Goal: Transaction & Acquisition: Purchase product/service

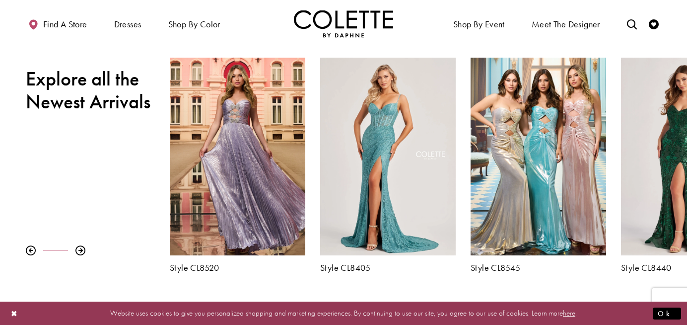
scroll to position [338, 0]
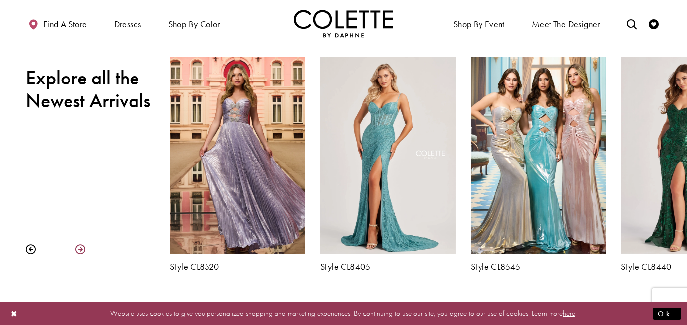
click at [82, 250] on div at bounding box center [80, 249] width 10 height 10
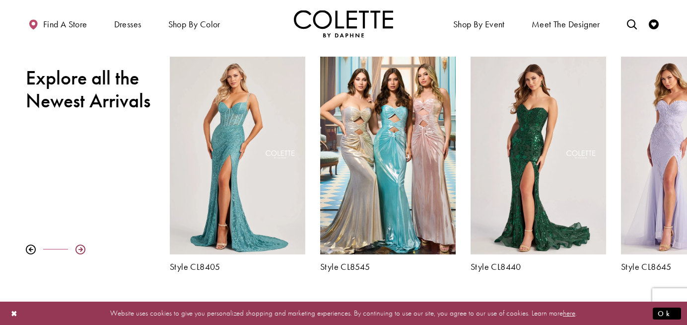
click at [82, 250] on div at bounding box center [80, 249] width 10 height 10
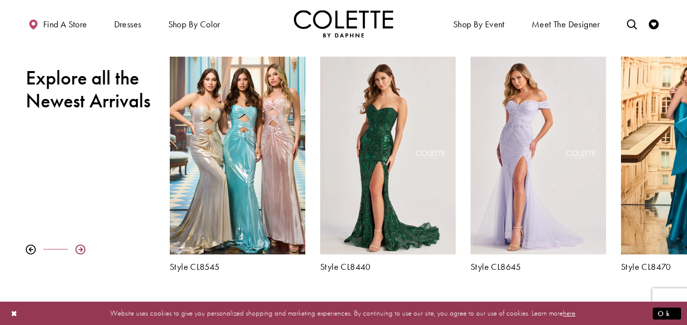
click at [82, 250] on div at bounding box center [80, 249] width 10 height 10
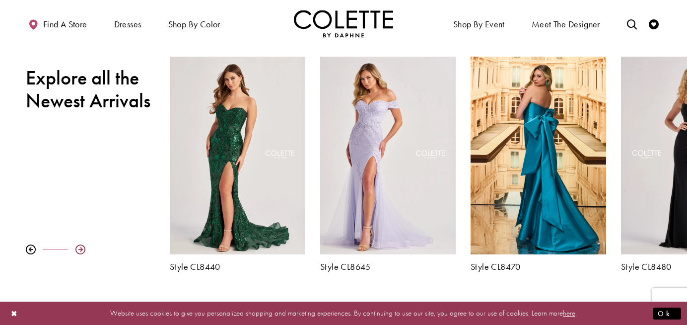
click at [82, 250] on div at bounding box center [80, 249] width 10 height 10
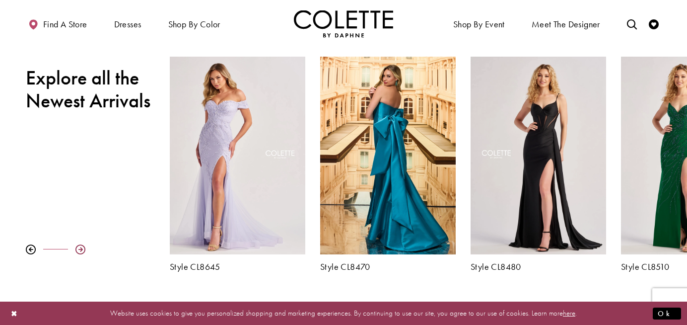
click at [82, 250] on div at bounding box center [80, 249] width 10 height 10
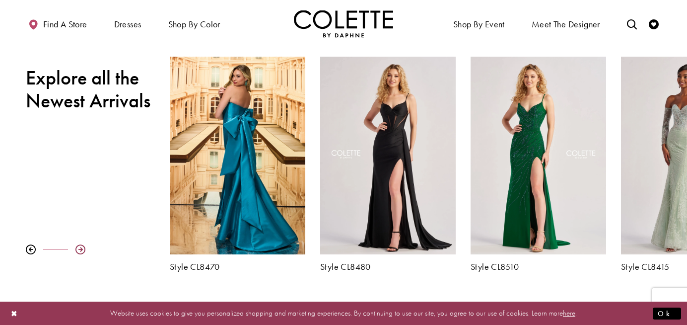
click at [82, 250] on div at bounding box center [80, 249] width 10 height 10
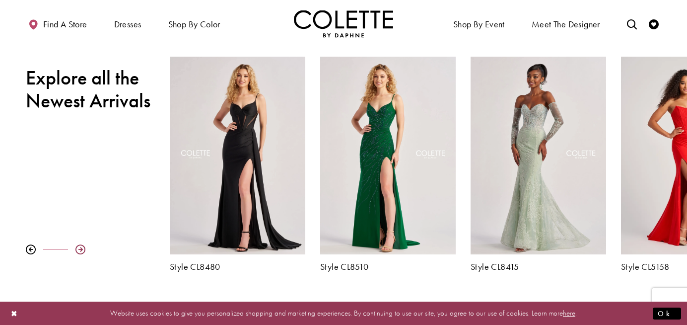
click at [82, 250] on div at bounding box center [80, 249] width 10 height 10
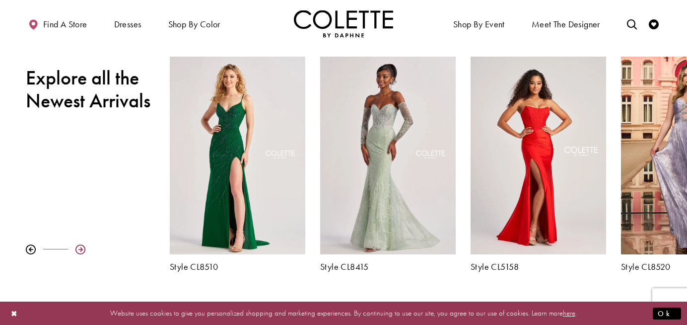
click at [82, 250] on div at bounding box center [80, 249] width 10 height 10
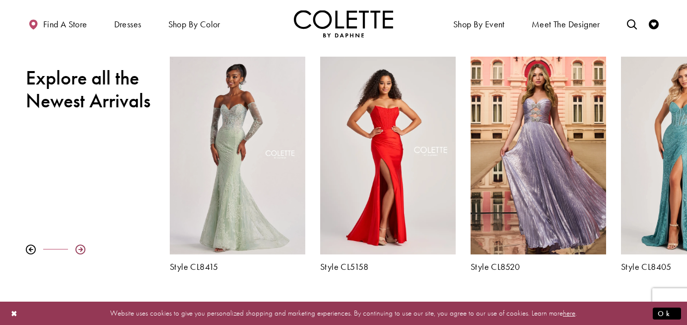
click at [82, 250] on div at bounding box center [80, 249] width 10 height 10
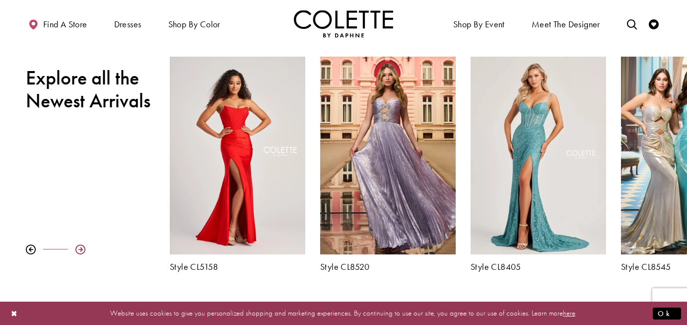
click at [82, 250] on div at bounding box center [80, 249] width 10 height 10
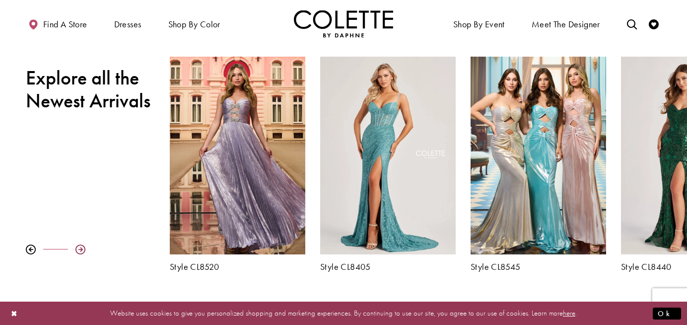
click at [82, 250] on div at bounding box center [80, 249] width 10 height 10
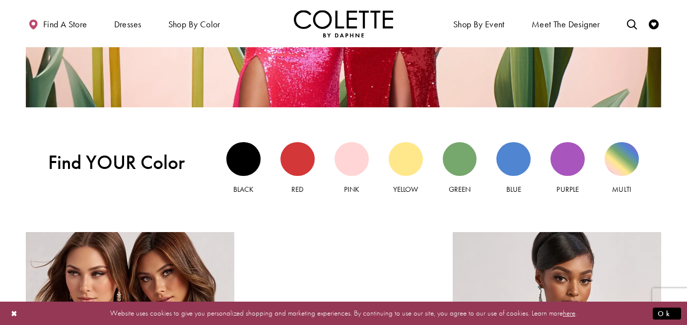
scroll to position [855, 0]
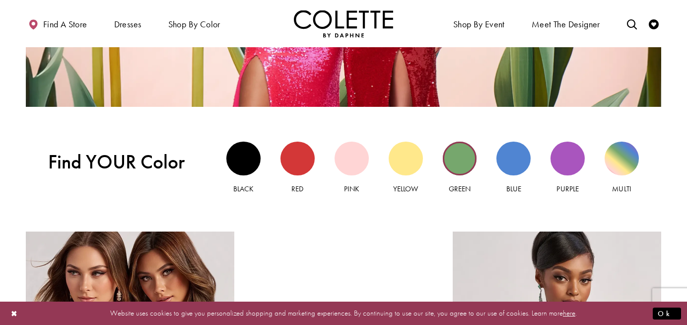
click at [460, 157] on div "Green view" at bounding box center [460, 158] width 34 height 34
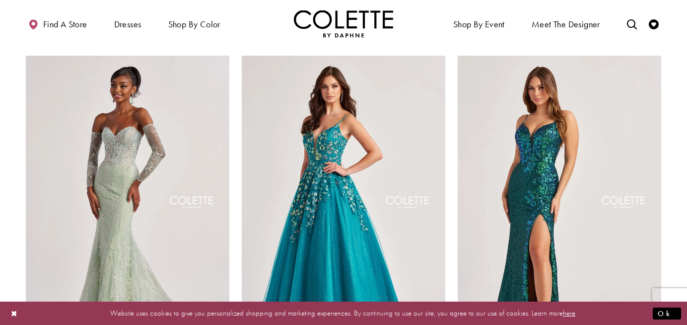
scroll to position [456, 0]
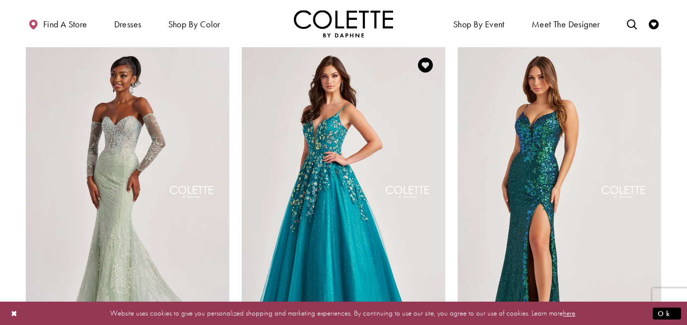
click at [332, 148] on img "Visit Colette by Daphne Style No. CL8420 Page" at bounding box center [344, 193] width 204 height 296
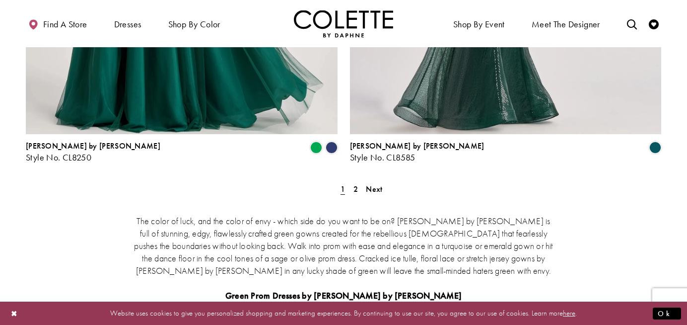
scroll to position [1918, 0]
click at [357, 184] on span "2" at bounding box center [355, 189] width 4 height 10
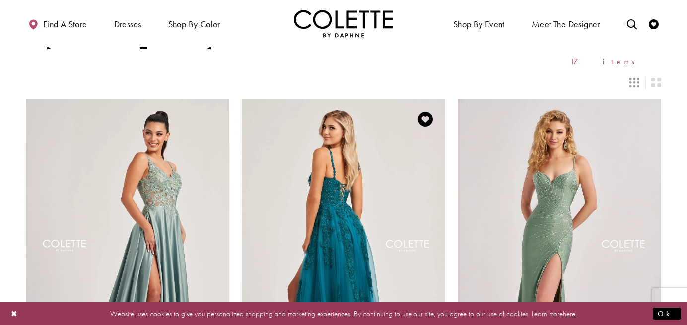
scroll to position [25, 0]
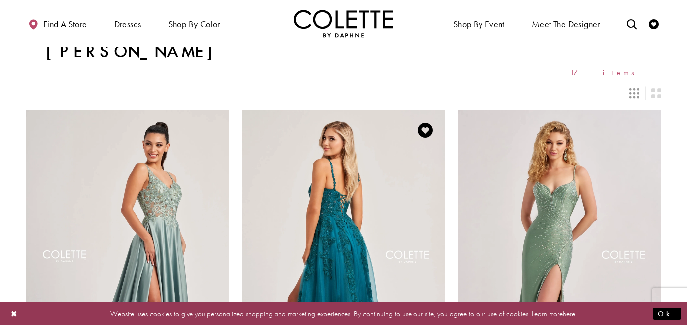
click at [337, 236] on img "Visit Colette by Daphne Style No. CL8220 Page" at bounding box center [344, 258] width 204 height 296
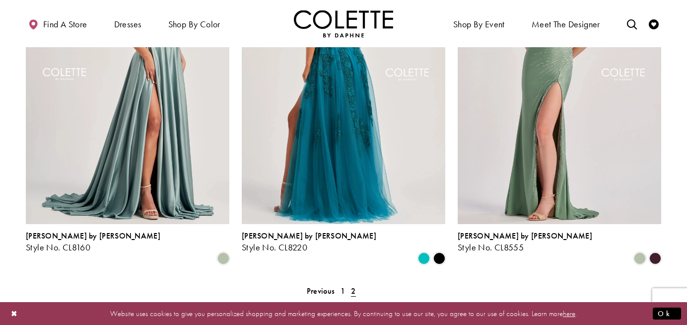
scroll to position [0, 0]
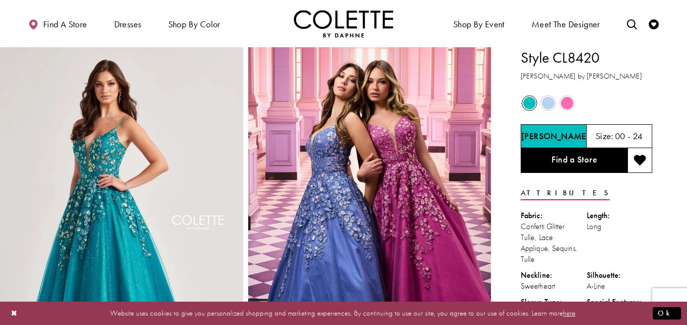
click at [547, 102] on span "Product color controls state depends on size chosen" at bounding box center [548, 103] width 12 height 12
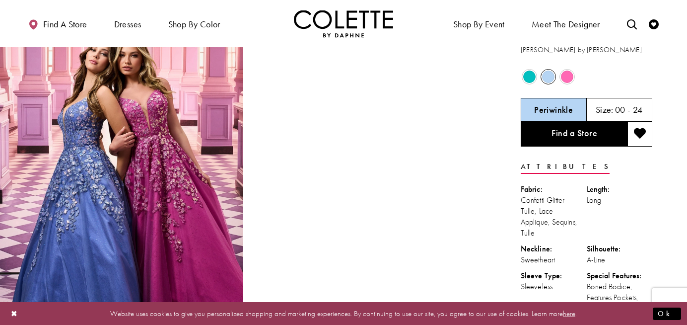
scroll to position [23, 0]
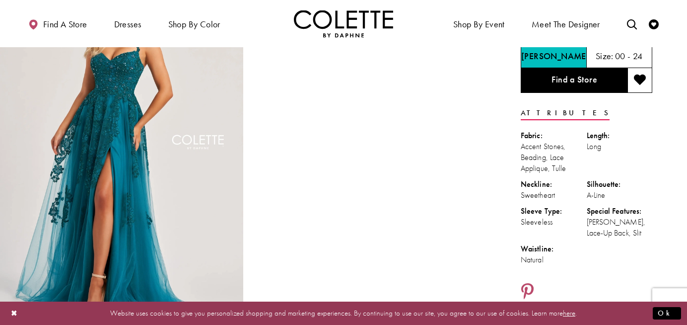
scroll to position [83, 0]
